Goal: Task Accomplishment & Management: Use online tool/utility

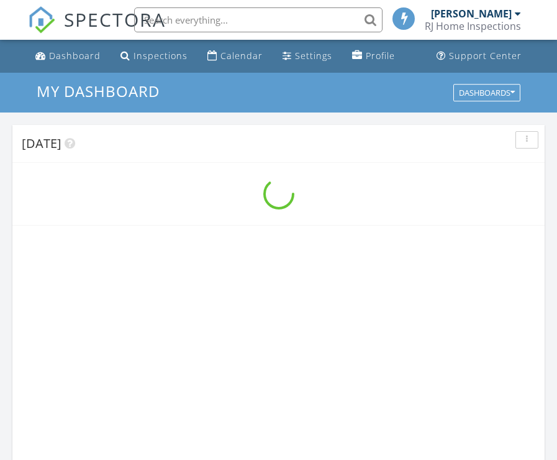
scroll to position [2145, 577]
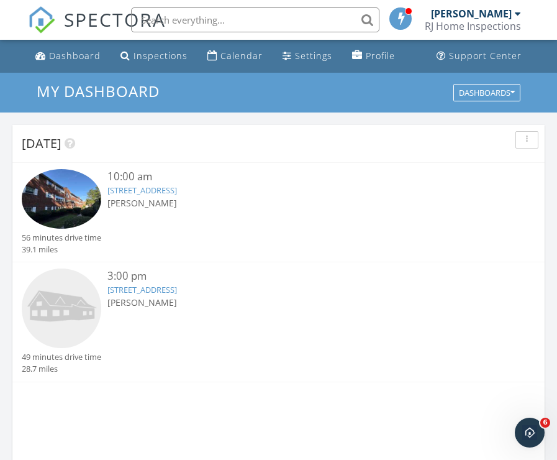
click at [68, 200] on img at bounding box center [62, 198] width 80 height 59
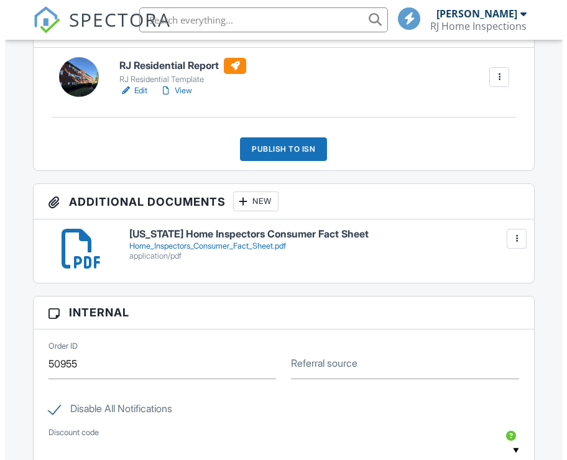
scroll to position [287, 0]
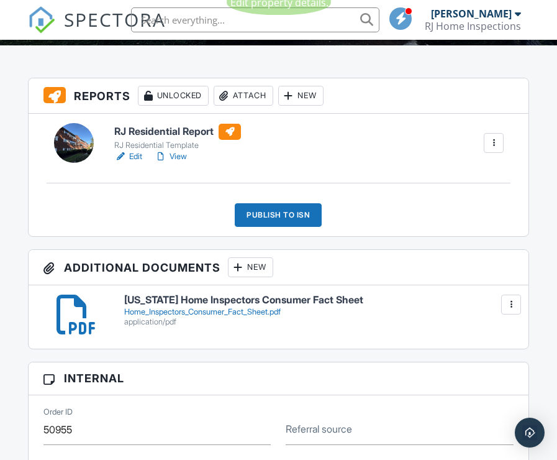
click at [178, 157] on link "View" at bounding box center [171, 156] width 32 height 12
click at [251, 222] on div "Publish to ISN" at bounding box center [278, 215] width 87 height 24
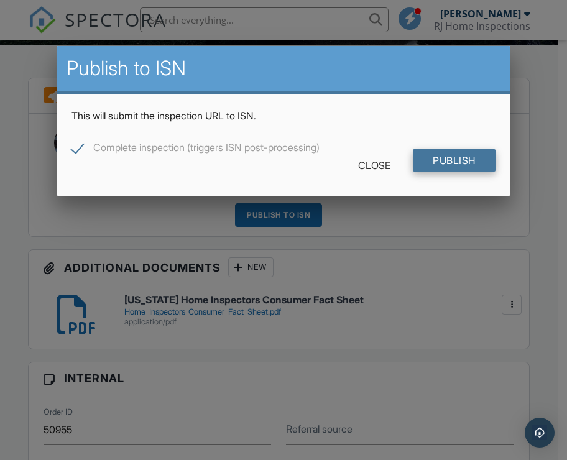
click at [417, 163] on input "Publish" at bounding box center [454, 160] width 83 height 22
